Goal: Navigation & Orientation: Find specific page/section

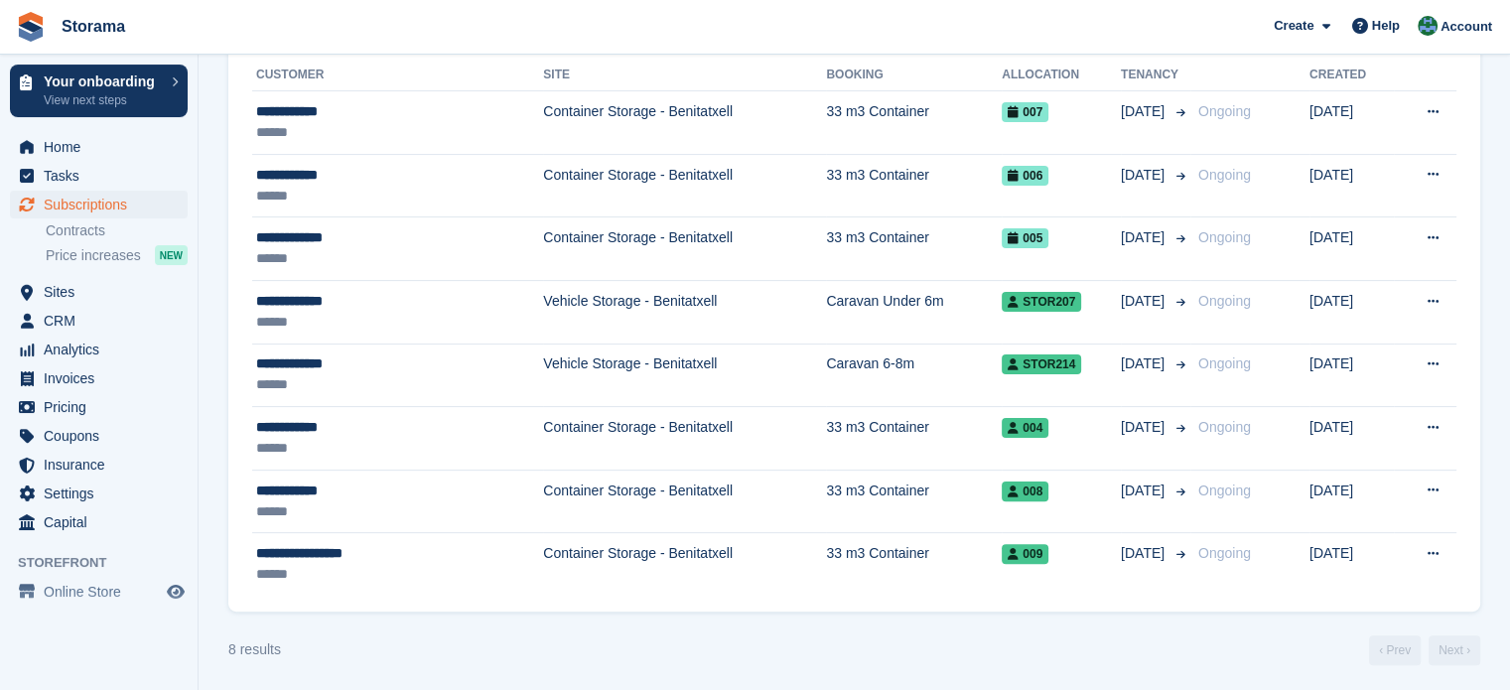
scroll to position [459, 0]
click at [79, 225] on link "Contracts" at bounding box center [117, 230] width 142 height 19
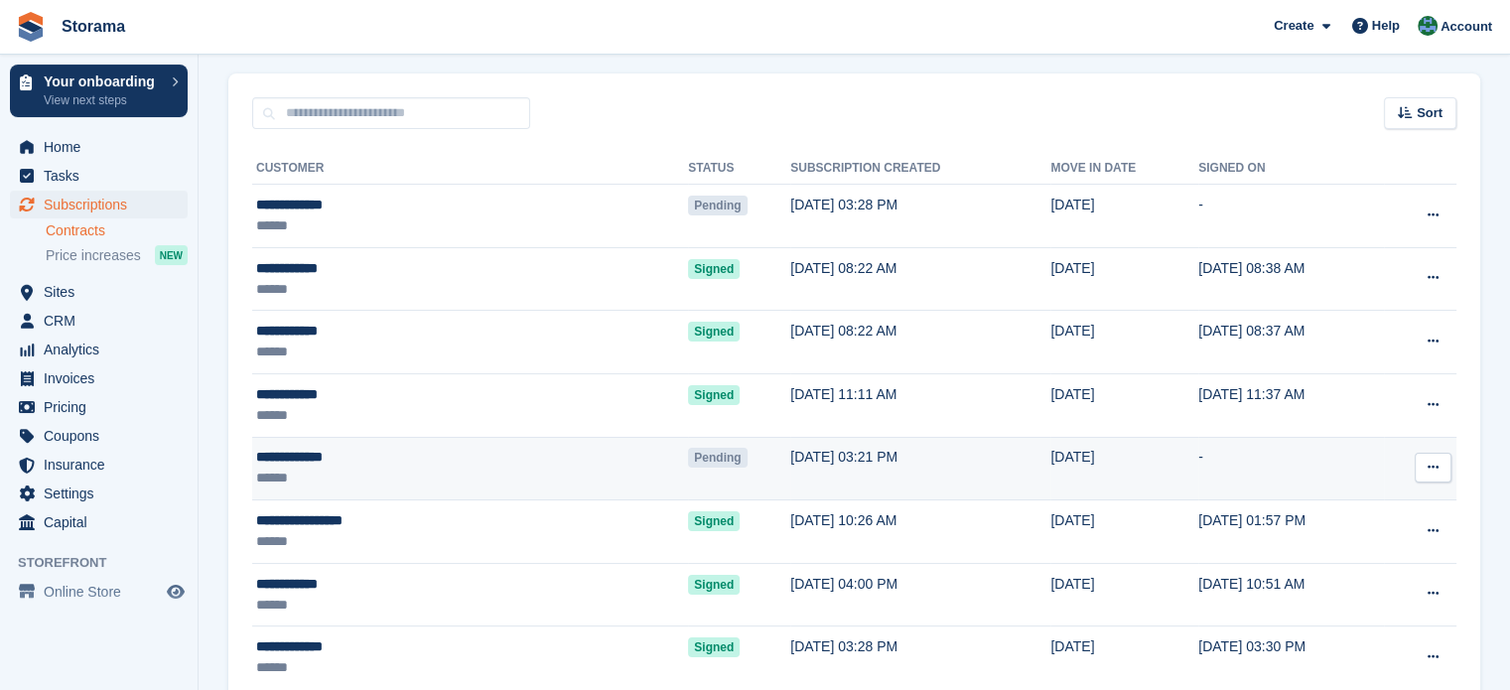
scroll to position [121, 0]
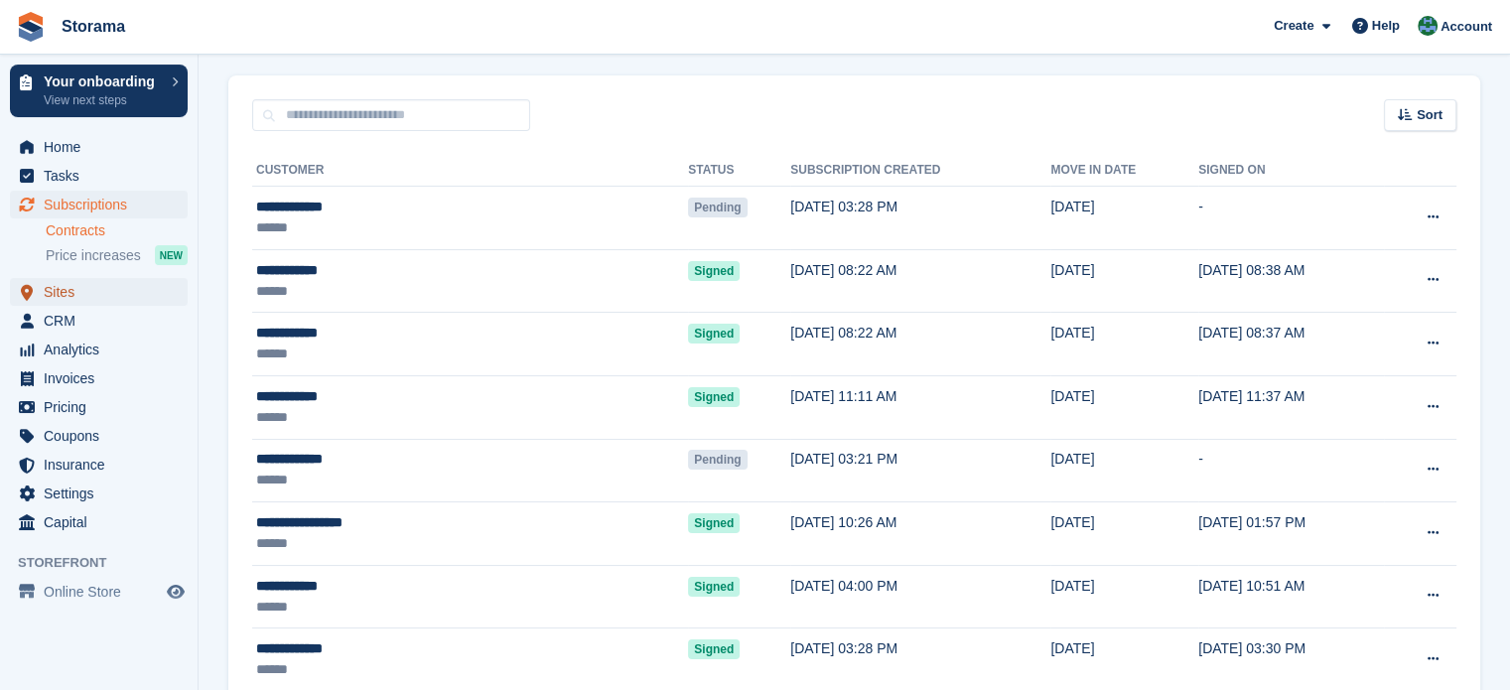
click at [43, 293] on link "Sites" at bounding box center [99, 292] width 178 height 28
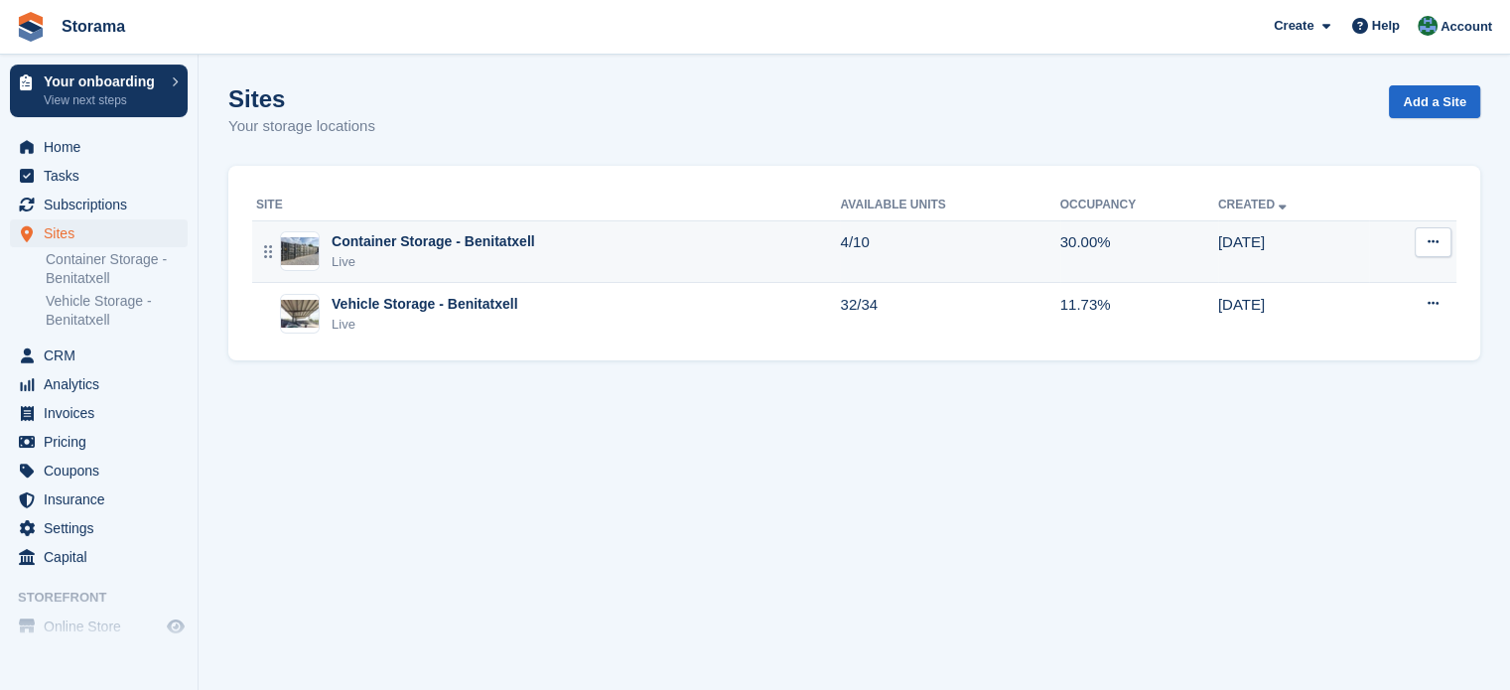
click at [498, 249] on div "Container Storage - Benitatxell" at bounding box center [434, 241] width 204 height 21
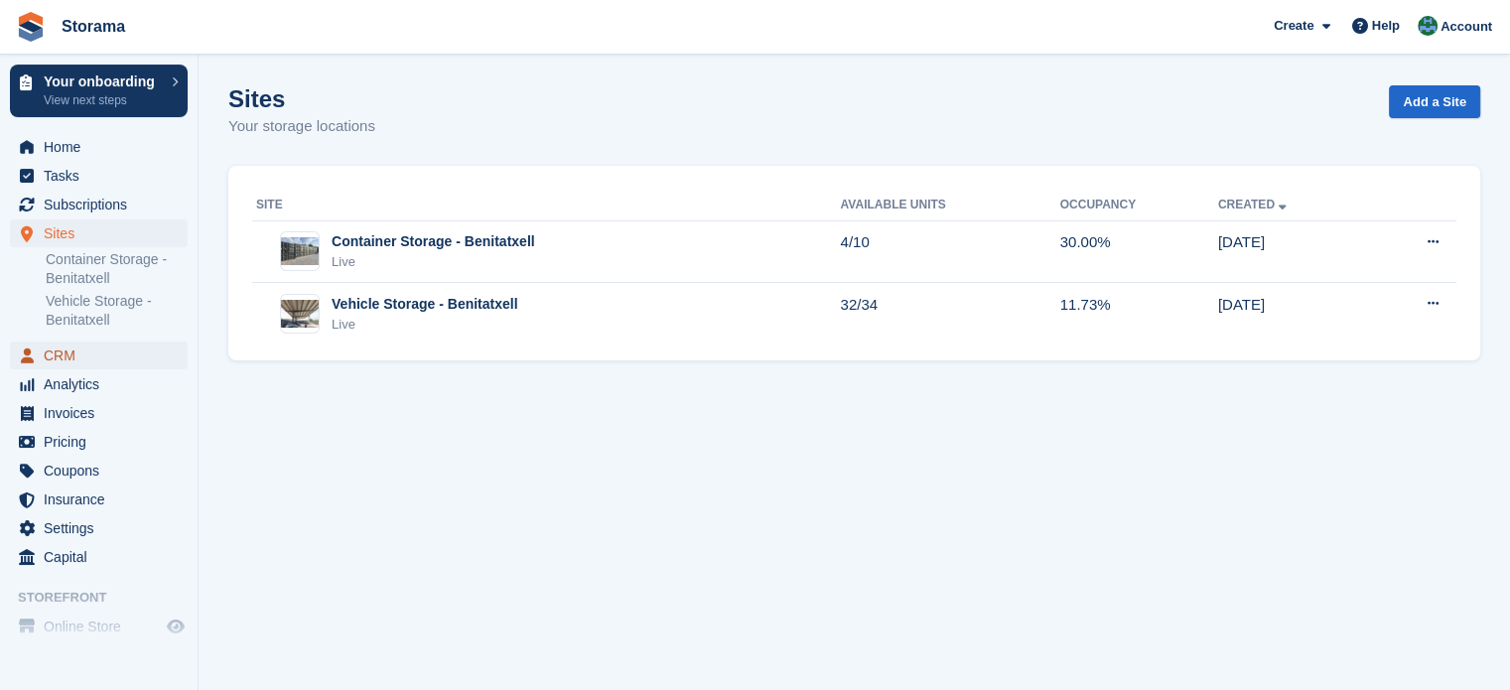
click at [109, 350] on span "CRM" at bounding box center [103, 356] width 119 height 28
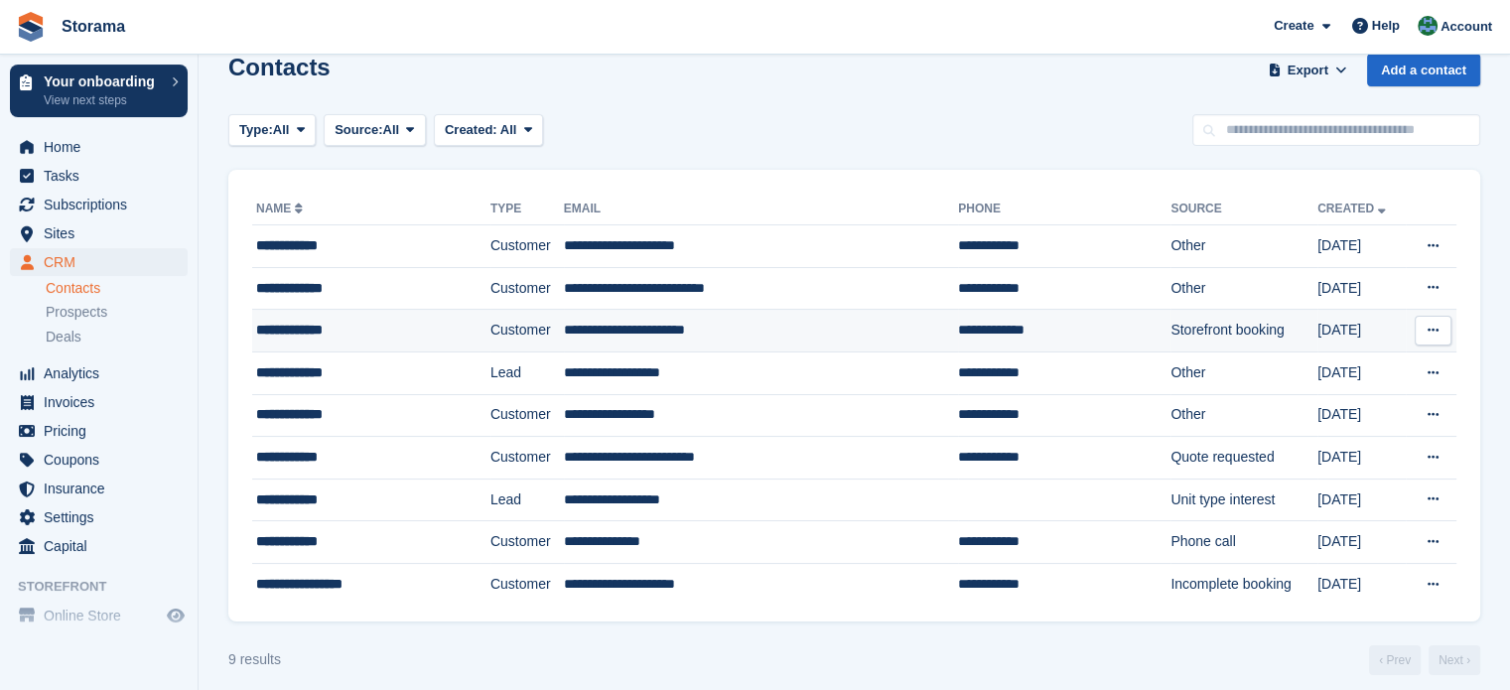
scroll to position [36, 0]
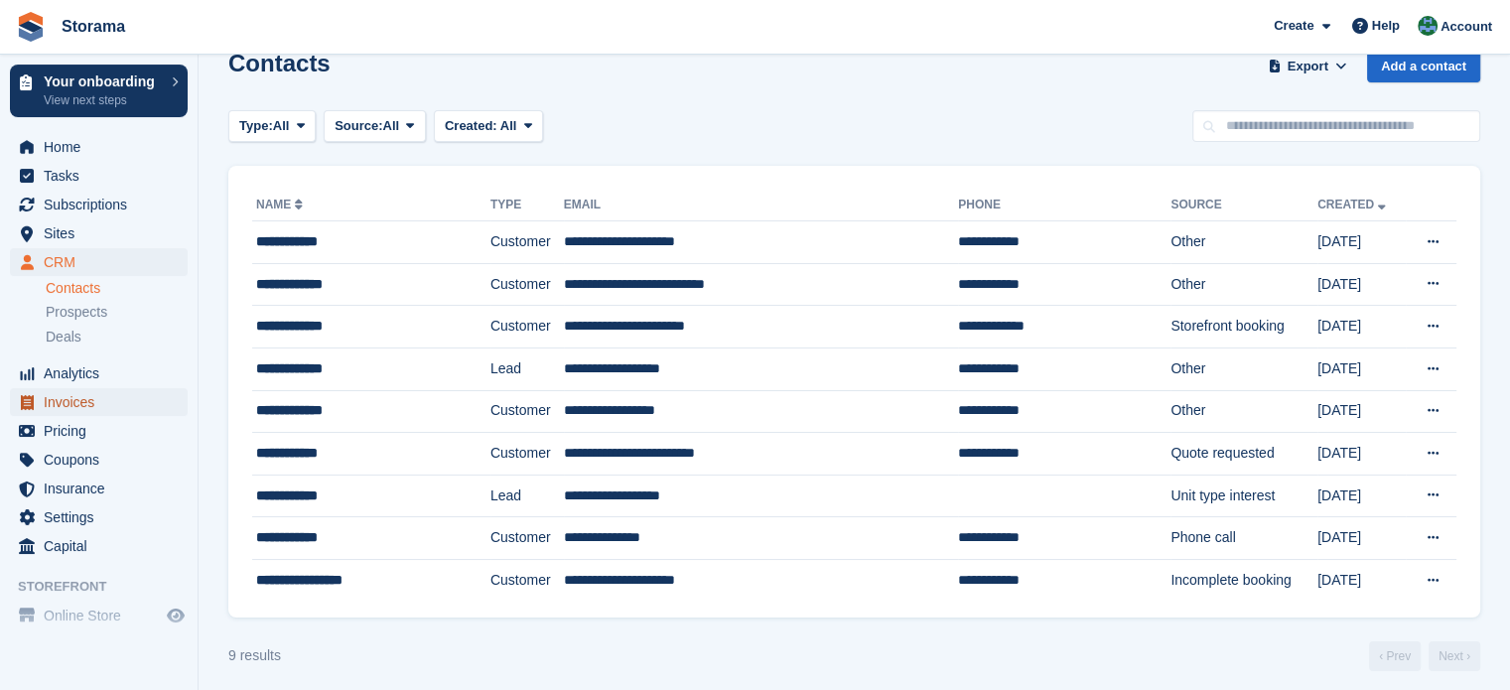
click at [107, 400] on span "Invoices" at bounding box center [103, 402] width 119 height 28
click at [208, 443] on section "Contacts Export Export Contacts Export a CSV of all Contacts which match the cu…" at bounding box center [855, 332] width 1312 height 737
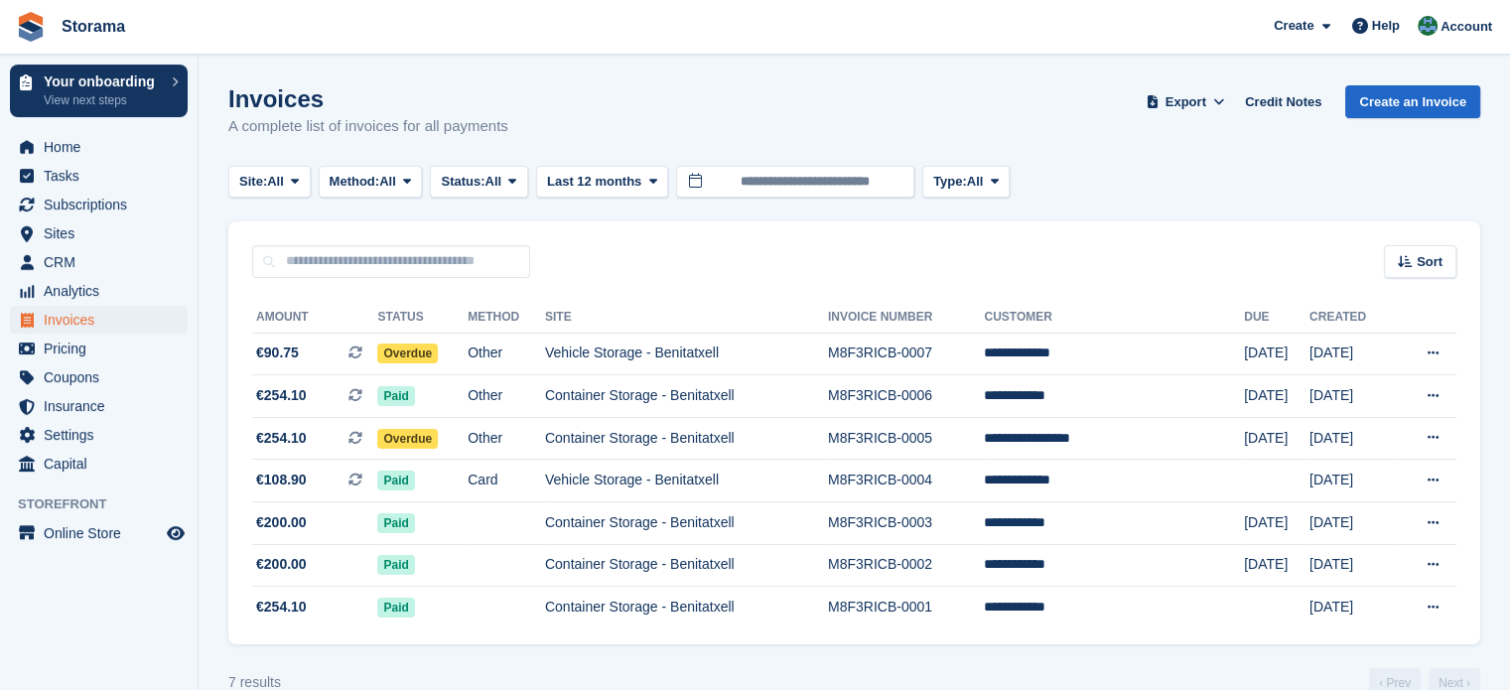
scroll to position [39, 0]
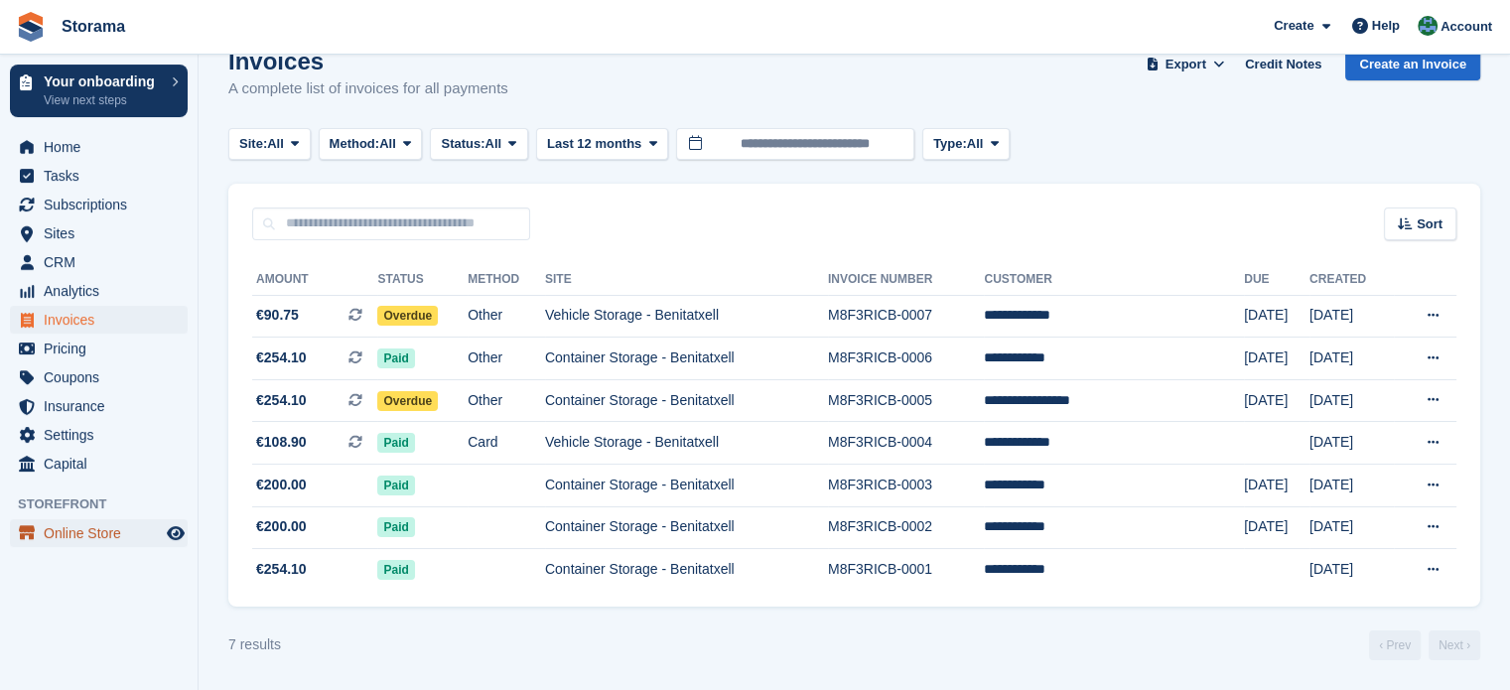
click at [75, 530] on span "Online Store" at bounding box center [103, 533] width 119 height 28
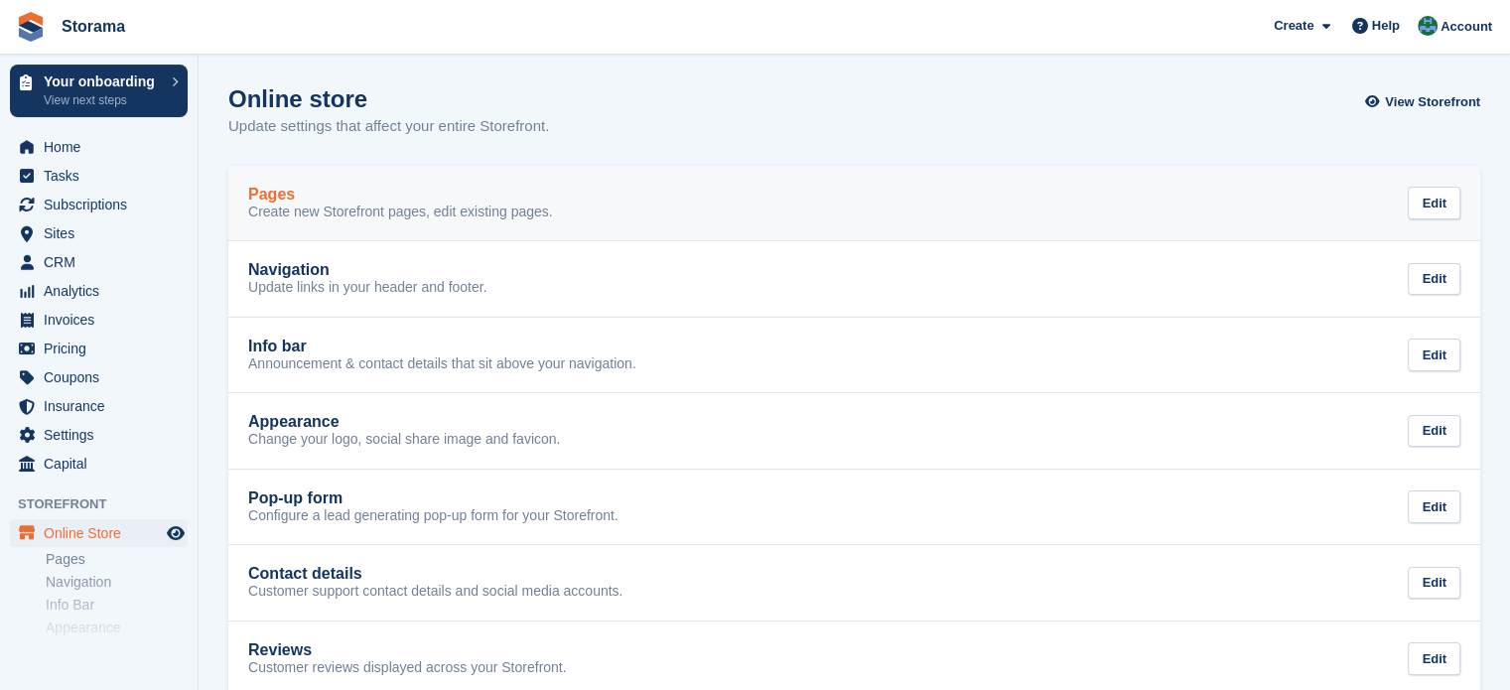
click at [319, 205] on p "Create new Storefront pages, edit existing pages." at bounding box center [400, 213] width 305 height 18
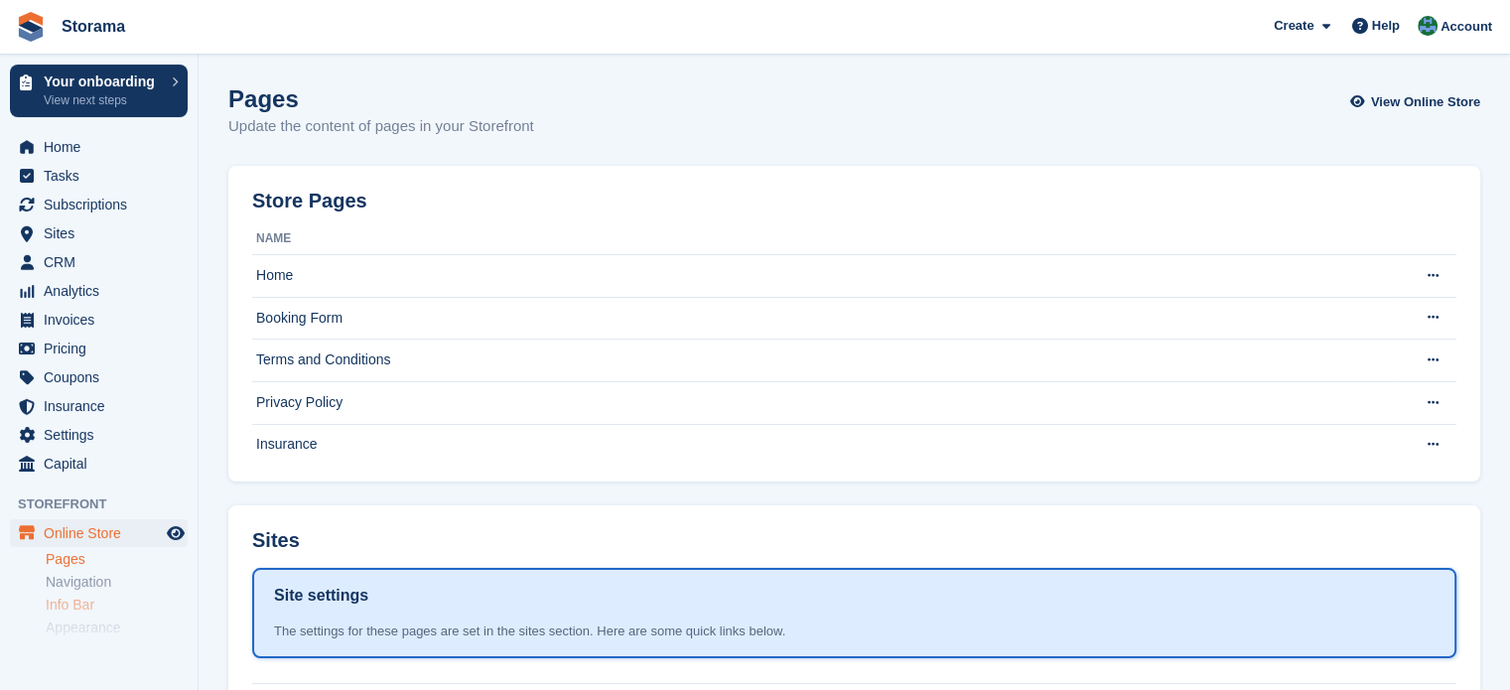
click at [85, 599] on link "Info Bar" at bounding box center [117, 605] width 142 height 19
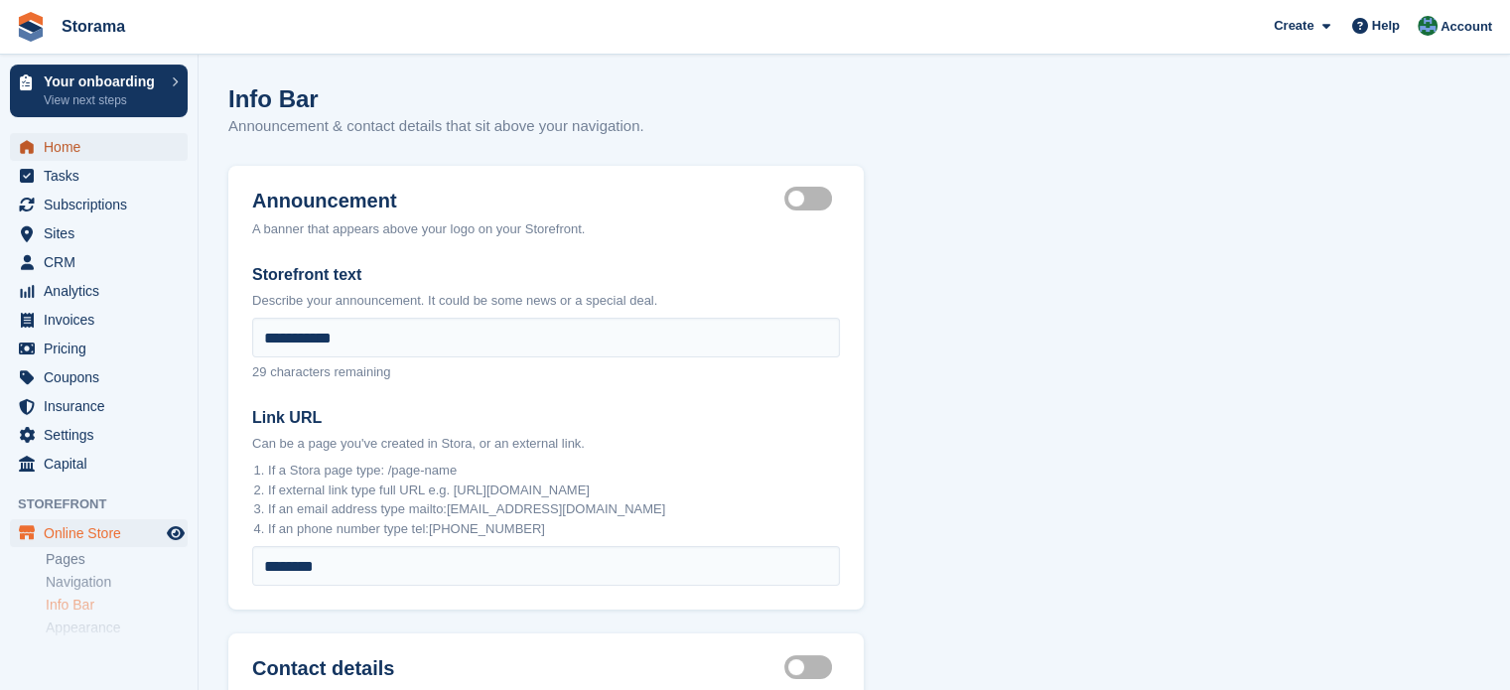
click at [57, 150] on span "Home" at bounding box center [103, 147] width 119 height 28
